Goal: Check status

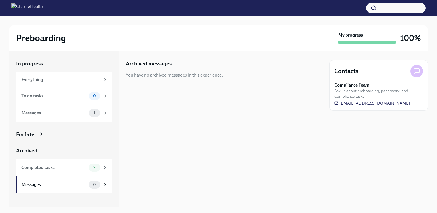
click at [40, 138] on div "In progress Everything To do tasks 0 Messages 1 For later Archived Completed ta…" at bounding box center [64, 126] width 96 height 133
click at [40, 136] on icon at bounding box center [42, 134] width 6 height 6
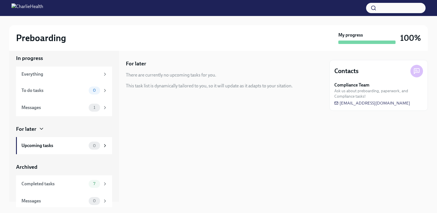
scroll to position [7, 0]
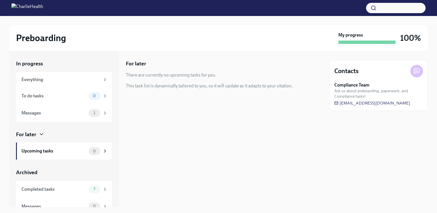
click at [43, 7] on img at bounding box center [27, 7] width 32 height 9
click at [18, 8] on img at bounding box center [27, 7] width 32 height 9
